Goal: Information Seeking & Learning: Learn about a topic

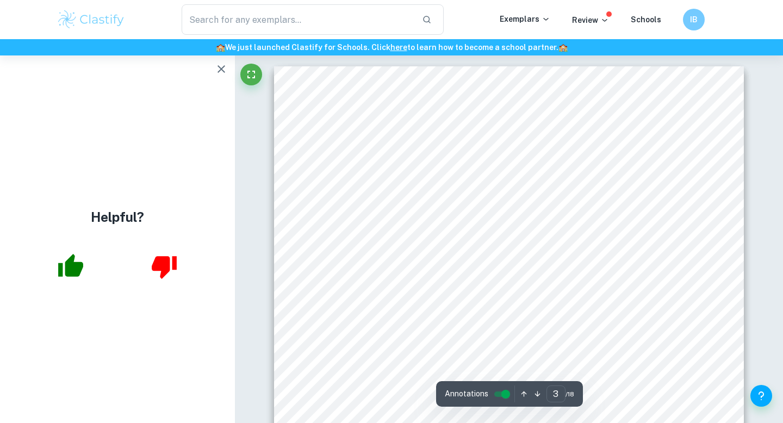
scroll to position [1324, 0]
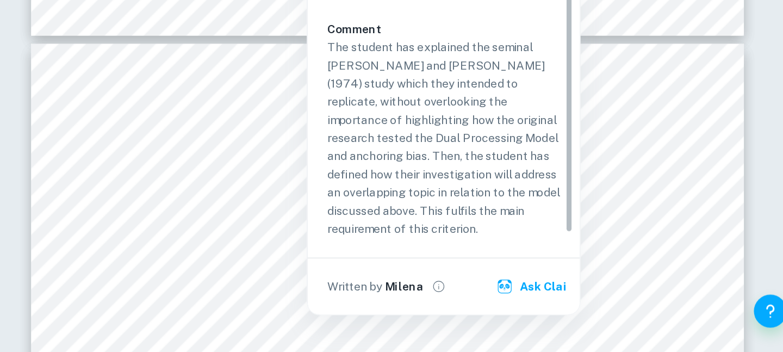
scroll to position [22, 0]
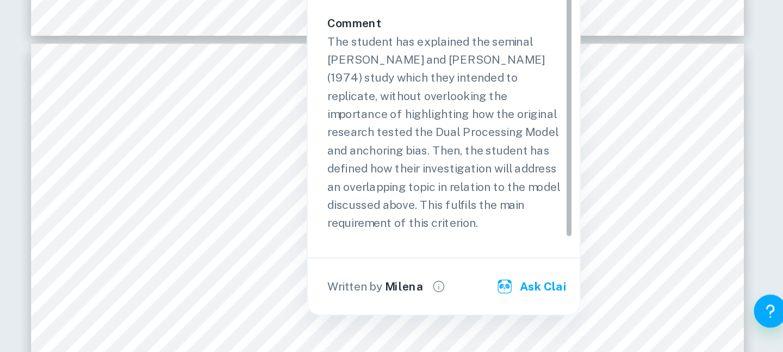
drag, startPoint x: 628, startPoint y: 242, endPoint x: 631, endPoint y: 266, distance: 24.1
click at [631, 266] on div "Criterion A The student clearly presents the connection between the selected th…" at bounding box center [550, 181] width 162 height 190
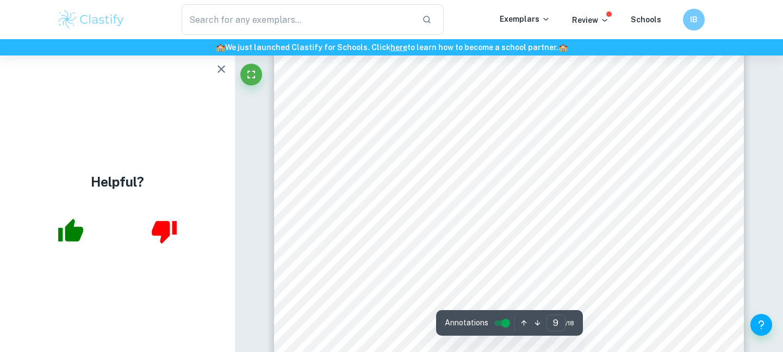
scroll to position [5047, 0]
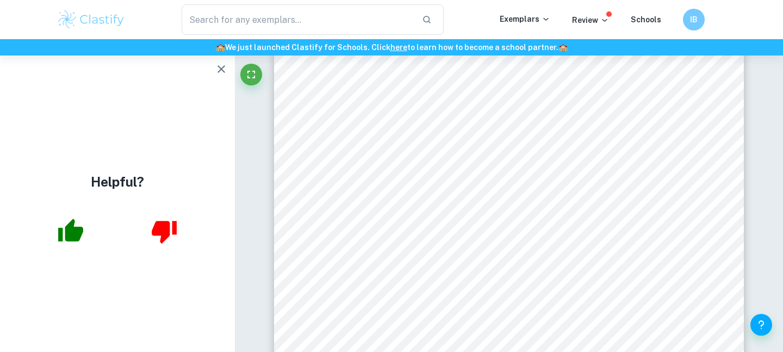
click at [730, 158] on div "Evaluation This investigation supports the findings of [PERSON_NAME] and [PERSO…" at bounding box center [509, 306] width 470 height 608
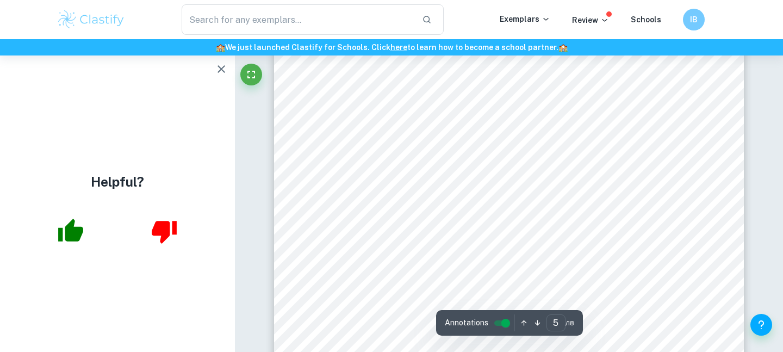
scroll to position [2771, 0]
click at [82, 226] on icon "button" at bounding box center [70, 230] width 27 height 27
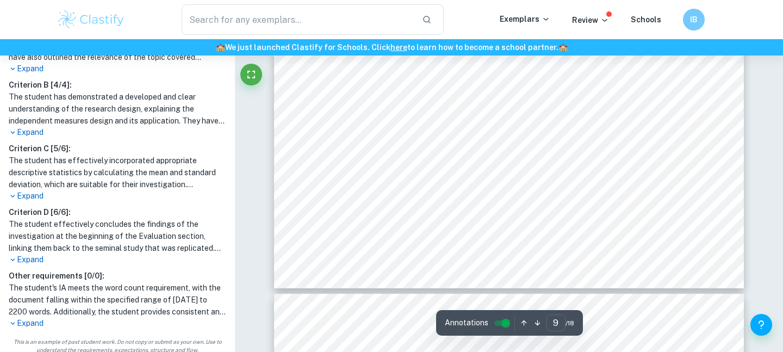
scroll to position [5404, 0]
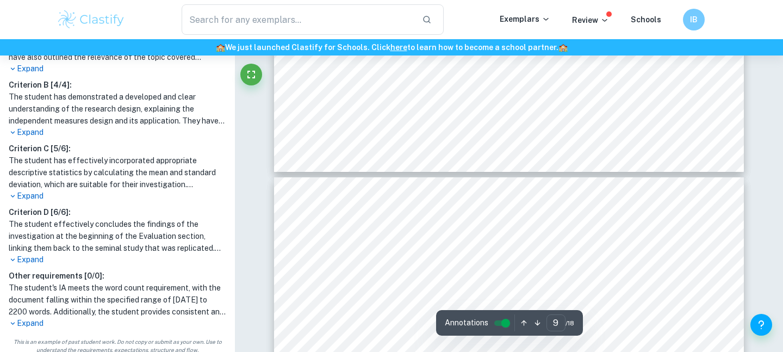
type input "10"
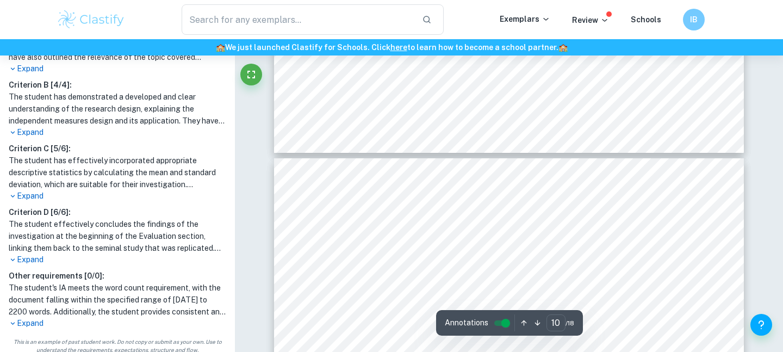
scroll to position [5621, 0]
